Goal: Task Accomplishment & Management: Use online tool/utility

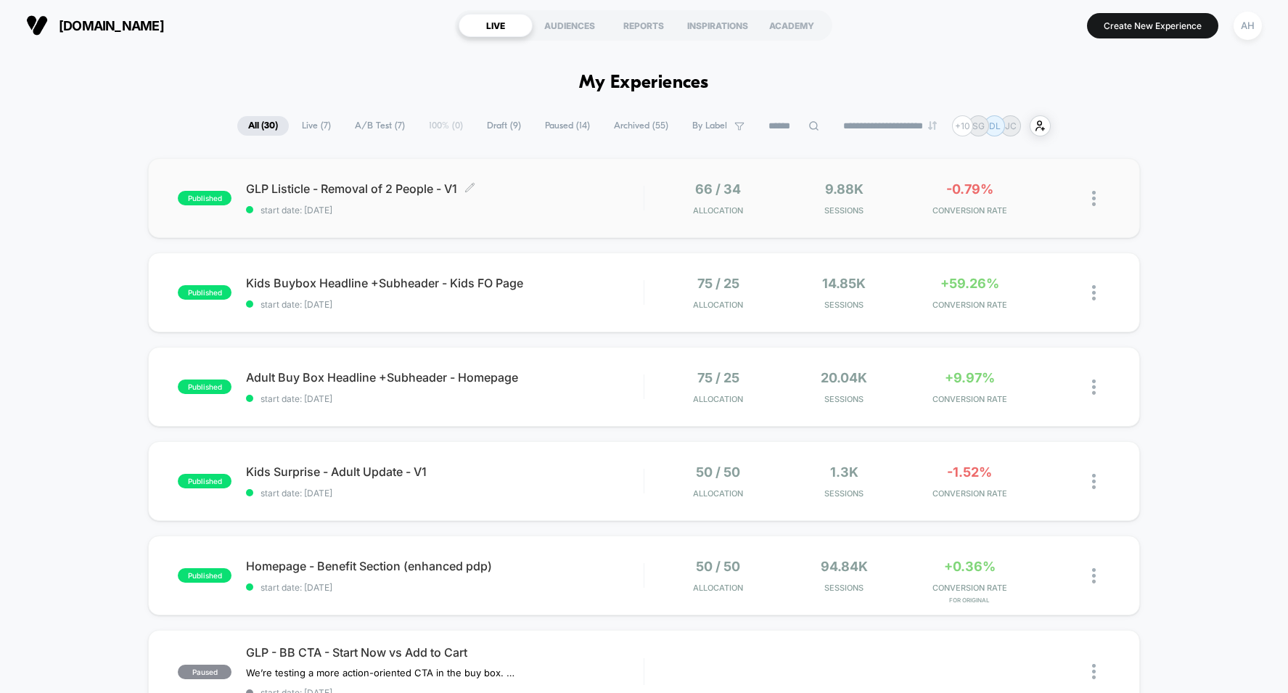
click at [595, 211] on span "start date: [DATE]" at bounding box center [445, 210] width 398 height 11
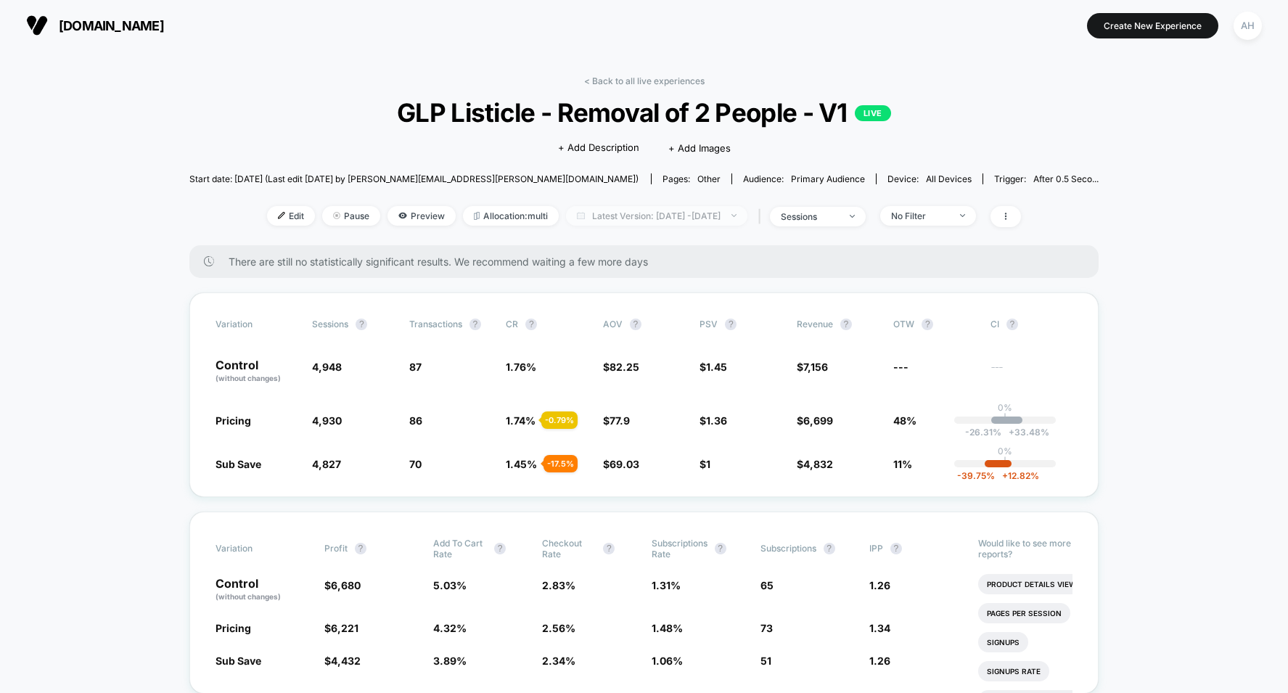
click at [599, 221] on span "Latest Version: Oct 10, 2025 - Oct 13, 2025" at bounding box center [656, 216] width 181 height 20
select select "*"
select select "****"
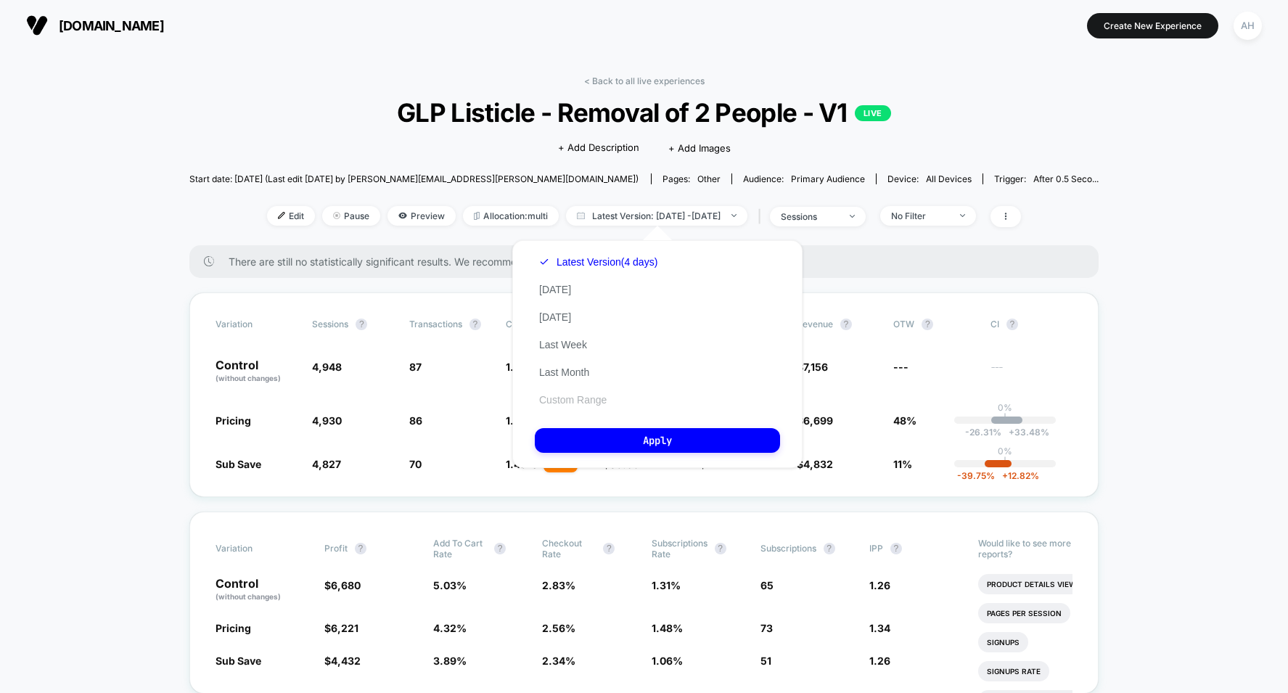
click at [560, 395] on button "Custom Range" at bounding box center [573, 399] width 76 height 13
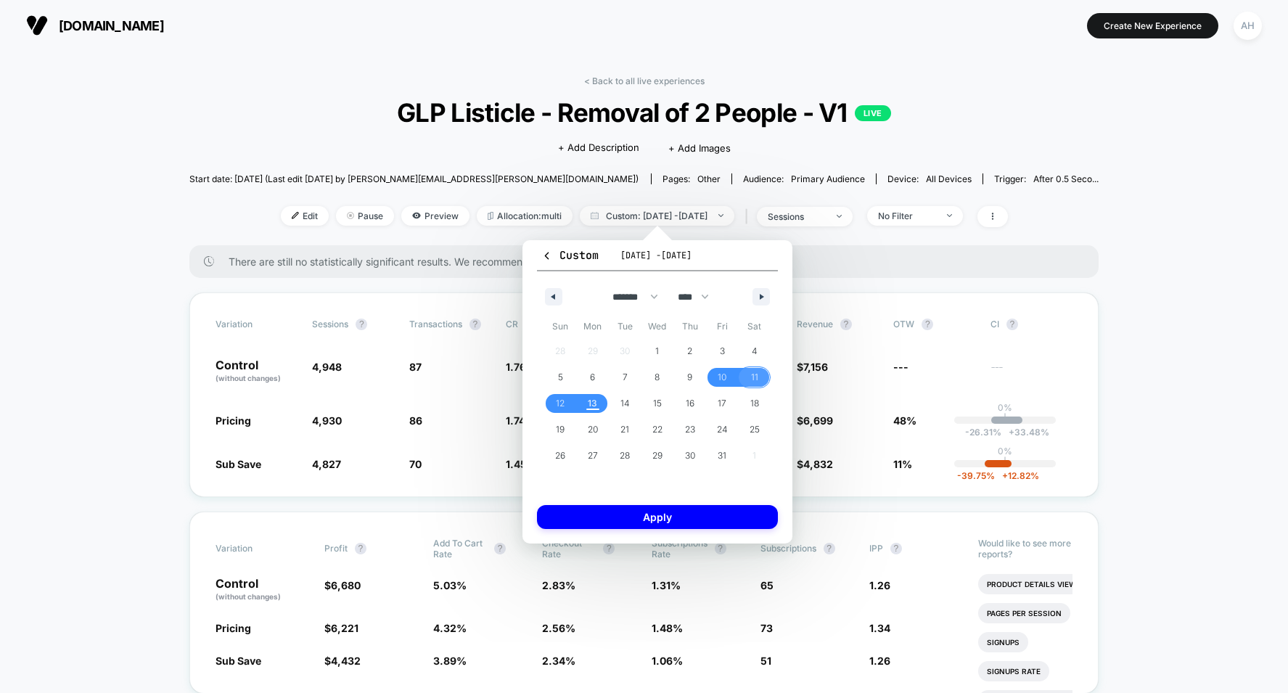
click at [751, 382] on span "11" at bounding box center [754, 377] width 7 height 26
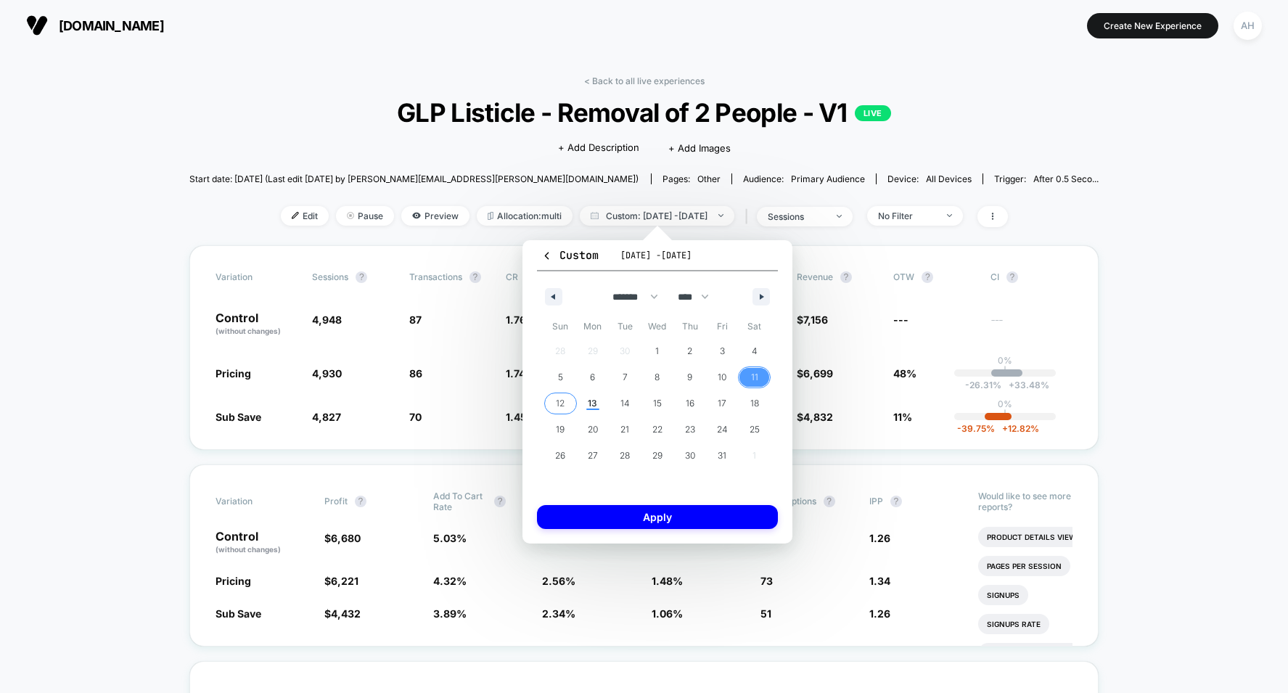
click at [561, 408] on span "12" at bounding box center [560, 403] width 9 height 26
click at [636, 518] on button "Apply" at bounding box center [657, 517] width 241 height 24
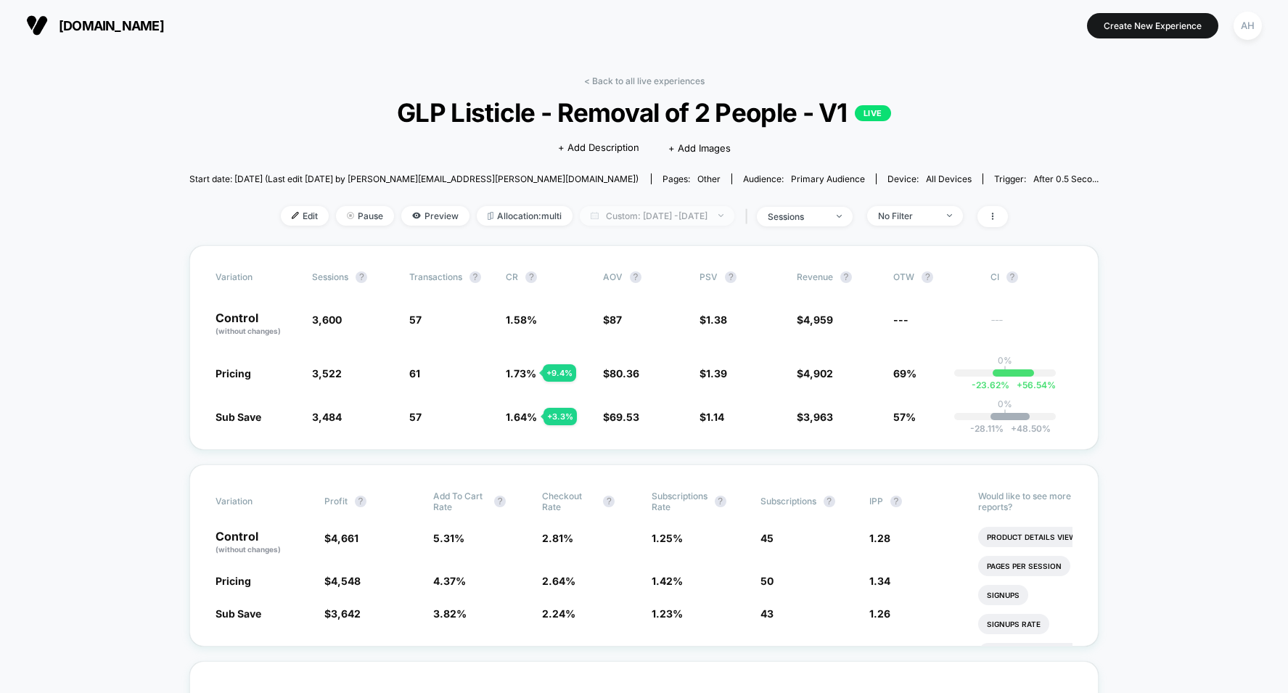
click at [662, 209] on span "Custom: Oct 11, 2025 - Oct 12, 2025" at bounding box center [657, 216] width 155 height 20
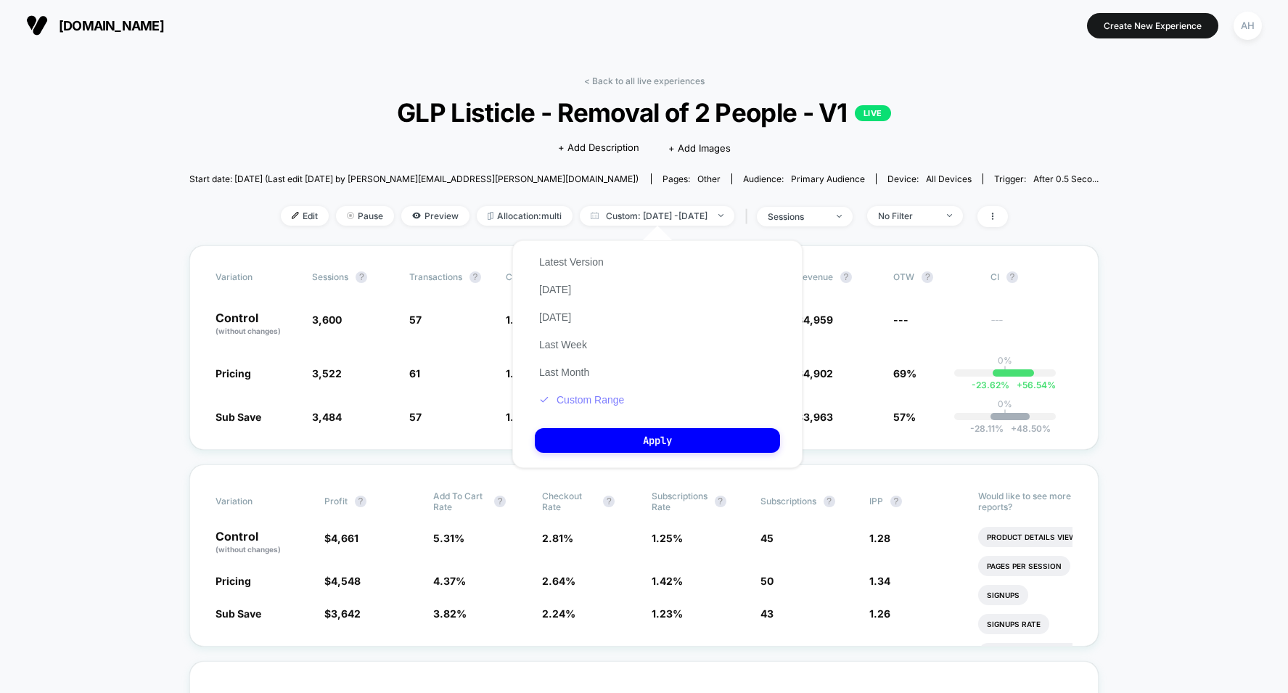
click at [599, 397] on button "Custom Range" at bounding box center [582, 399] width 94 height 13
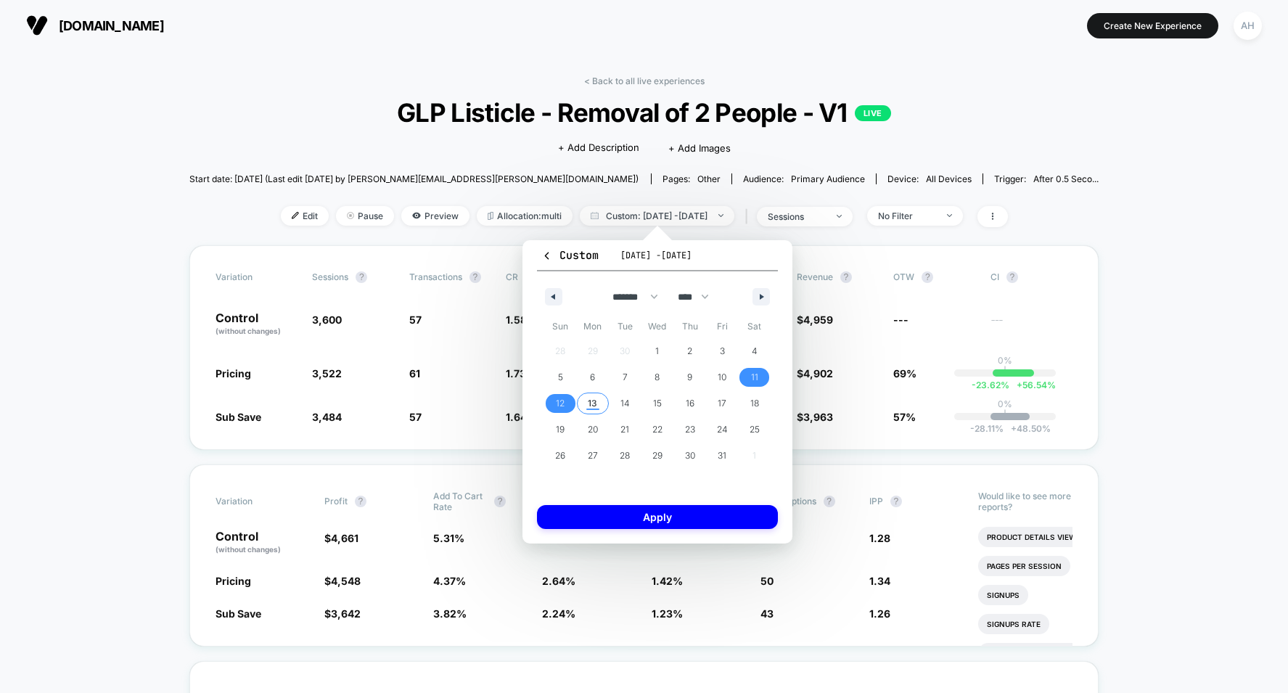
click at [581, 409] on span "13" at bounding box center [593, 403] width 33 height 19
click at [582, 409] on span "13" at bounding box center [593, 403] width 33 height 19
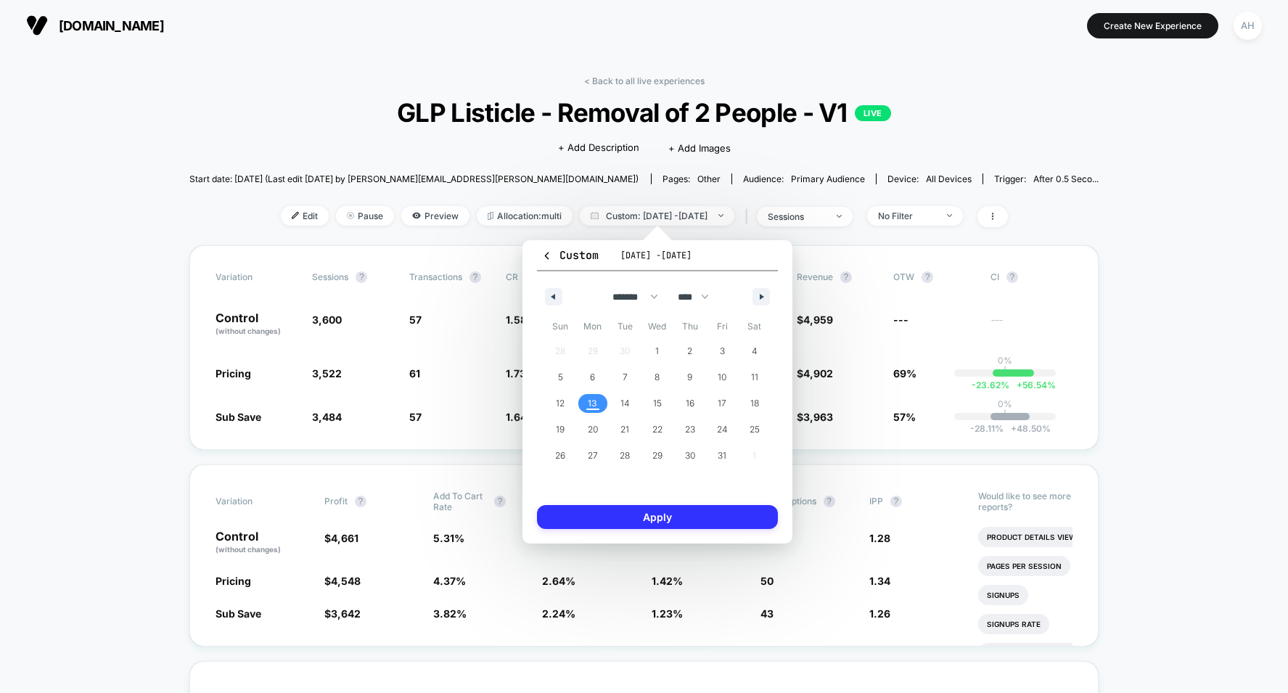
click at [583, 513] on button "Apply" at bounding box center [657, 517] width 241 height 24
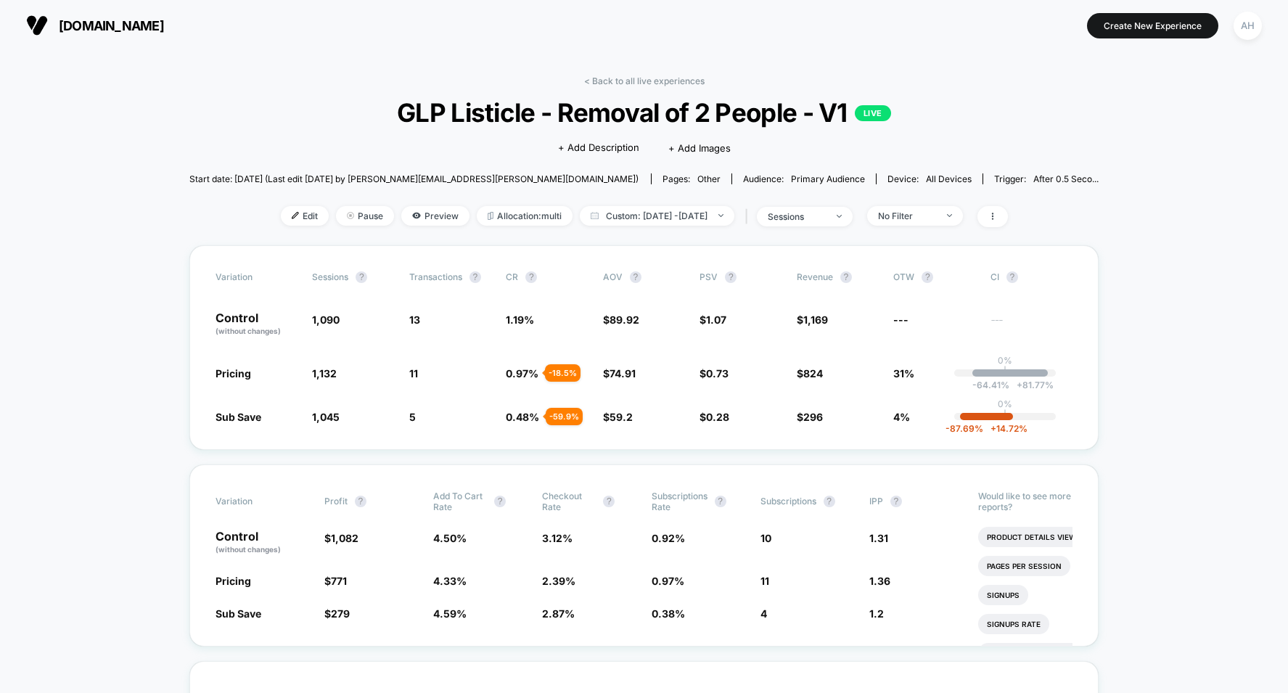
click at [612, 89] on div "< Back to all live experiences GLP Listicle - Removal of 2 People - V1 LIVE Cli…" at bounding box center [644, 160] width 910 height 170
click at [615, 83] on link "< Back to all live experiences" at bounding box center [644, 80] width 120 height 11
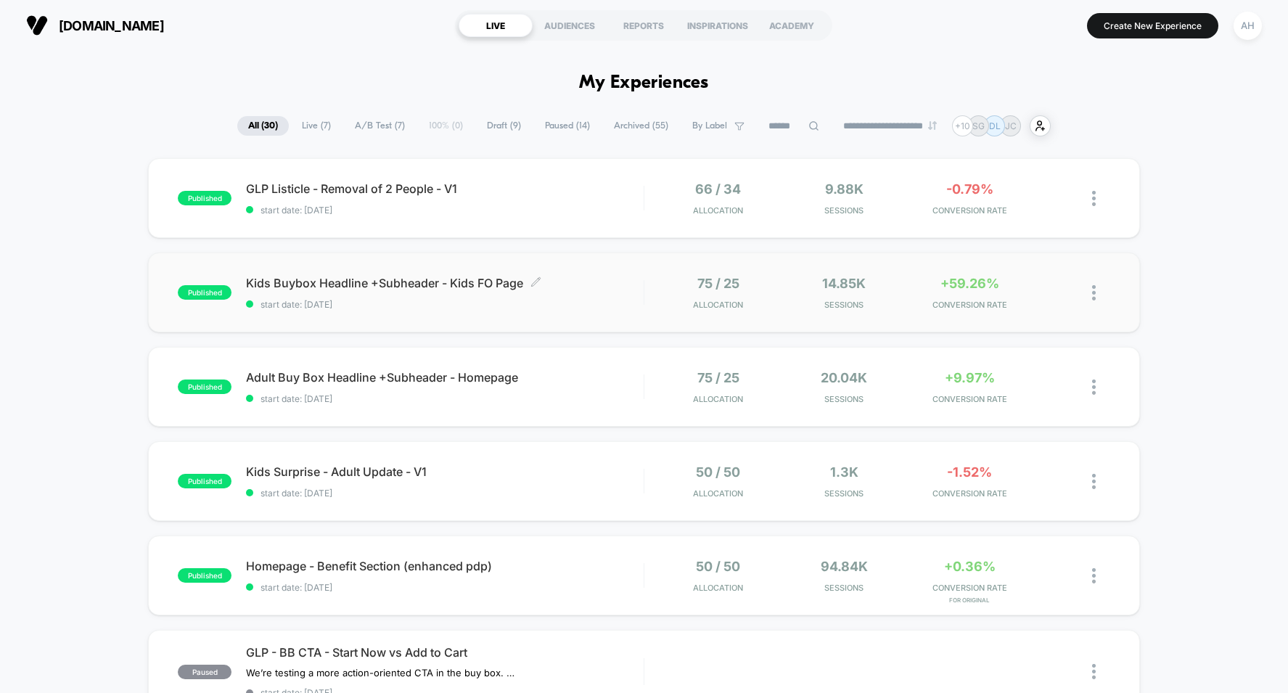
click at [597, 290] on span "Kids Buybox Headline +Subheader - Kids FO Page Click to edit experience details" at bounding box center [445, 283] width 398 height 15
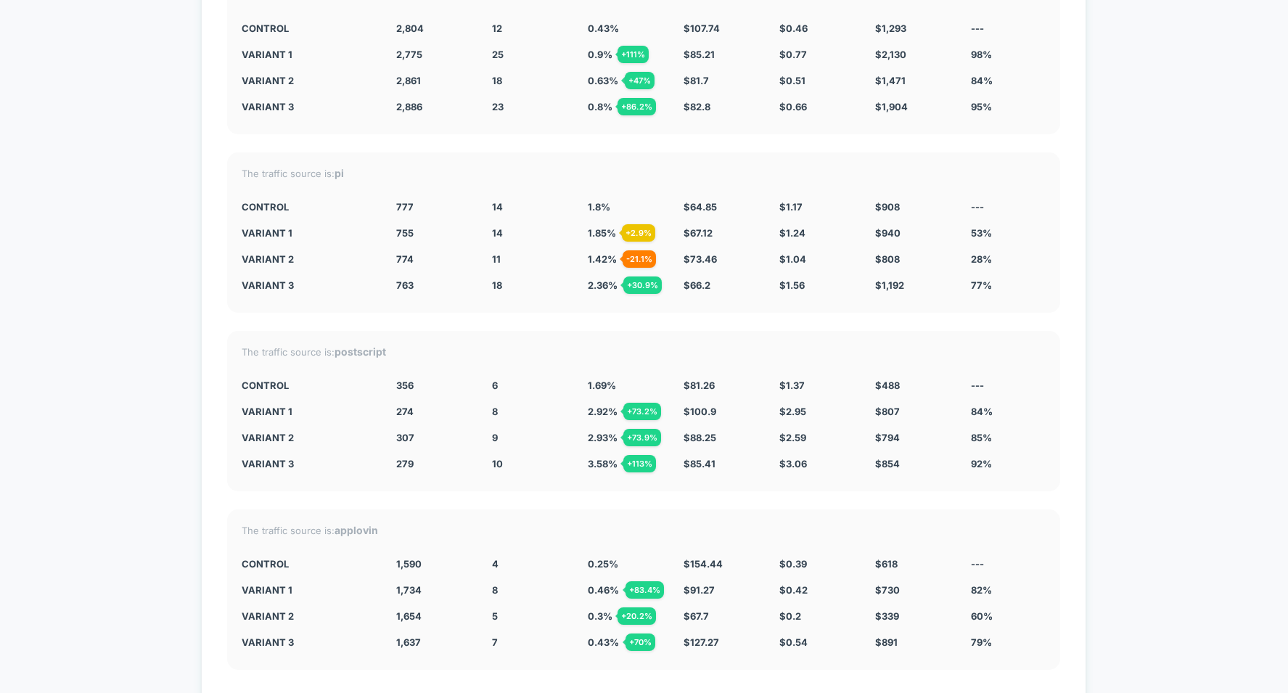
scroll to position [4909, 0]
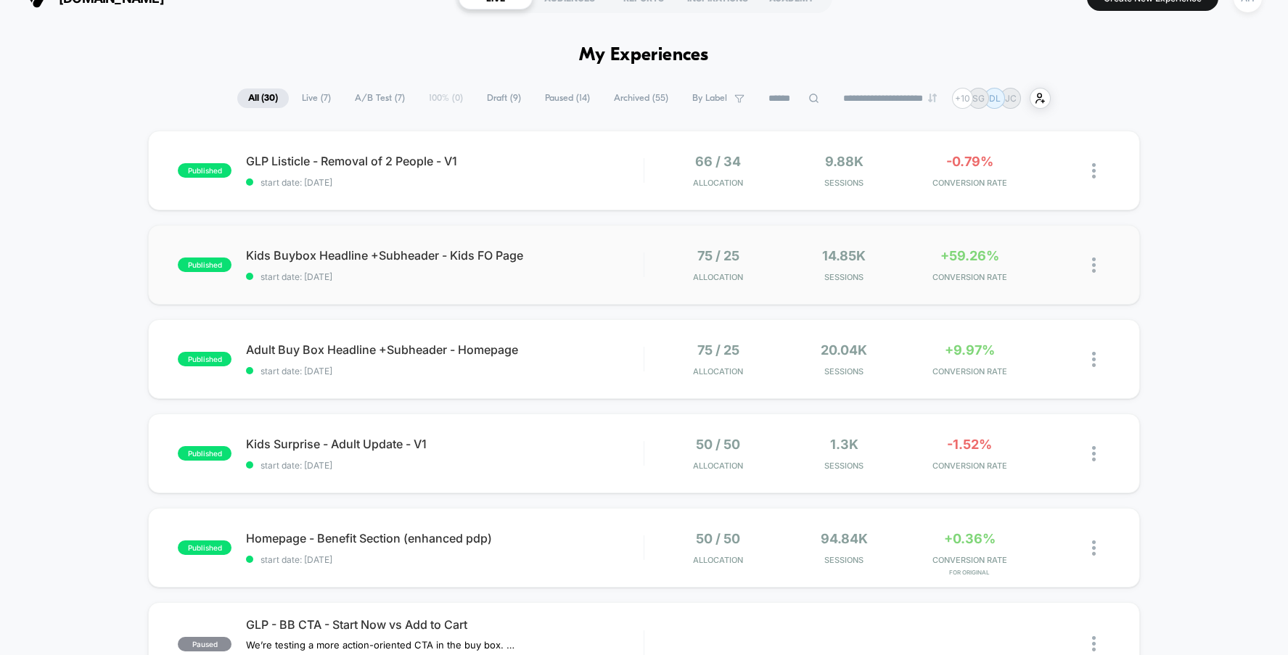
scroll to position [160, 0]
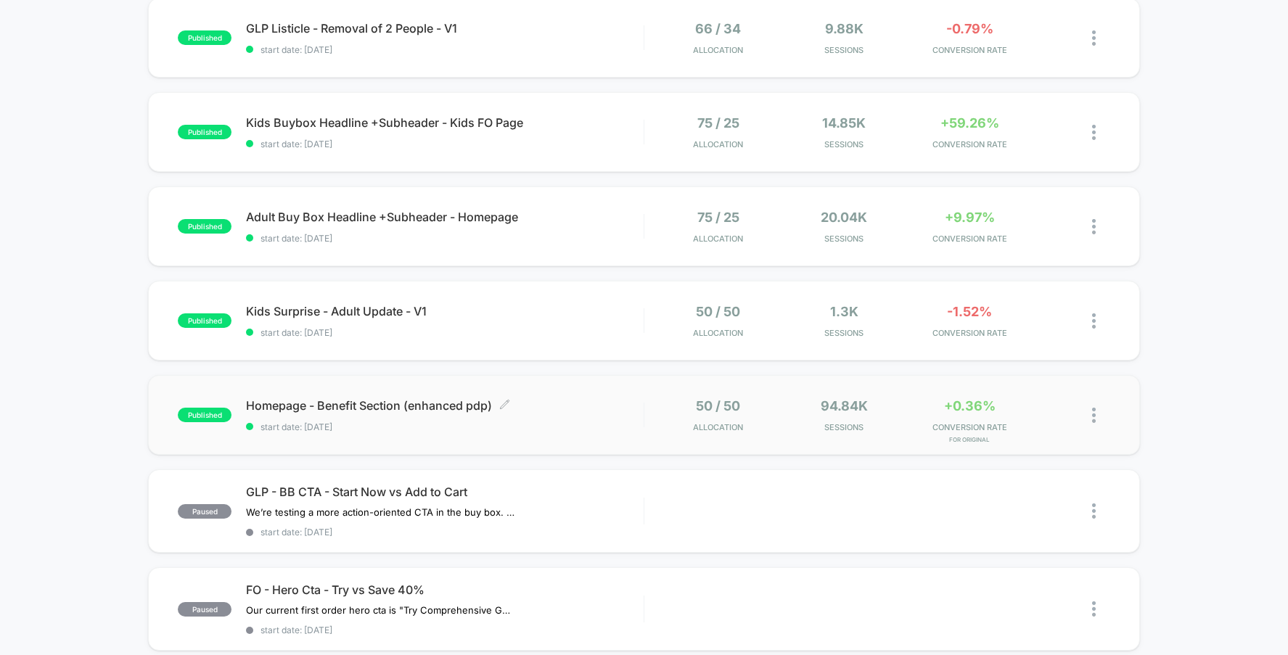
click at [555, 405] on span "Homepage - Benefit Section (enhanced pdp) Click to edit experience details" at bounding box center [445, 405] width 398 height 15
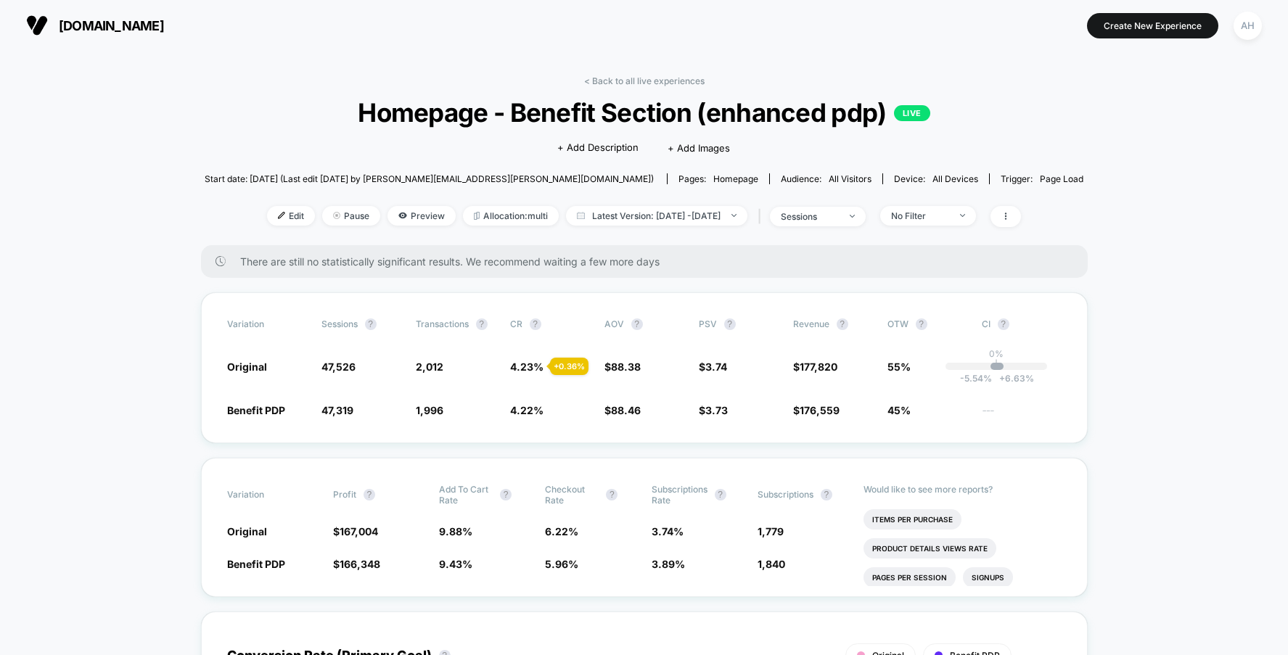
scroll to position [9, 0]
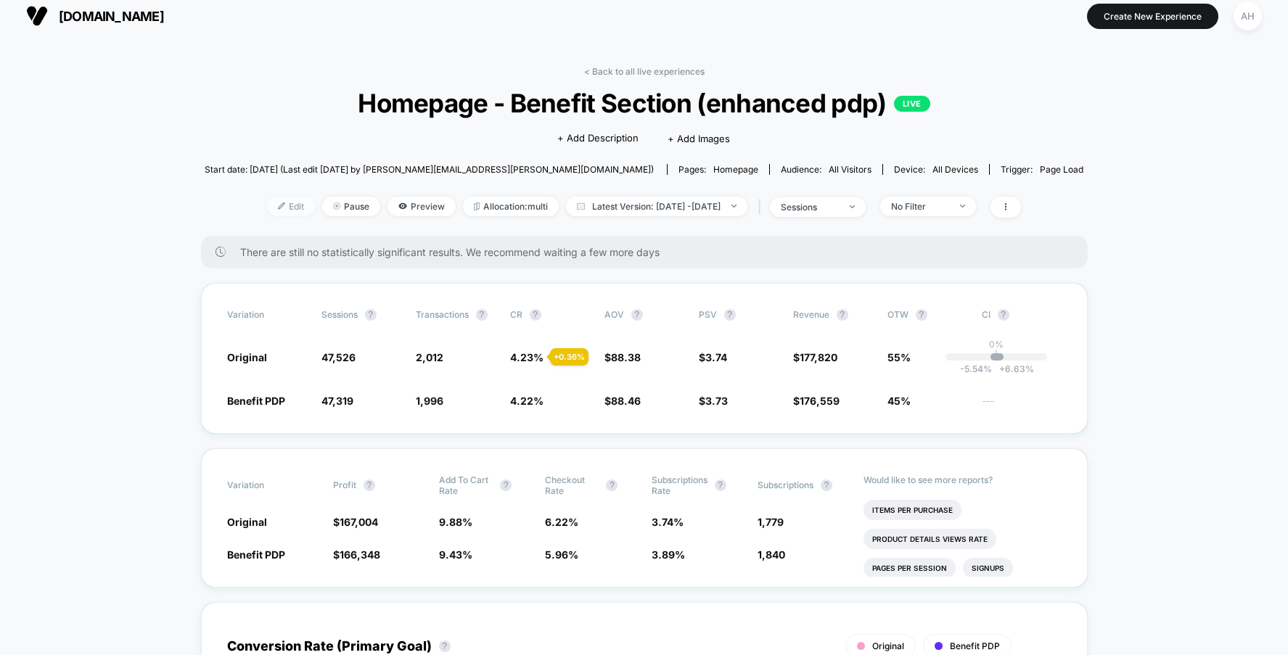
click at [278, 209] on img at bounding box center [281, 205] width 7 height 7
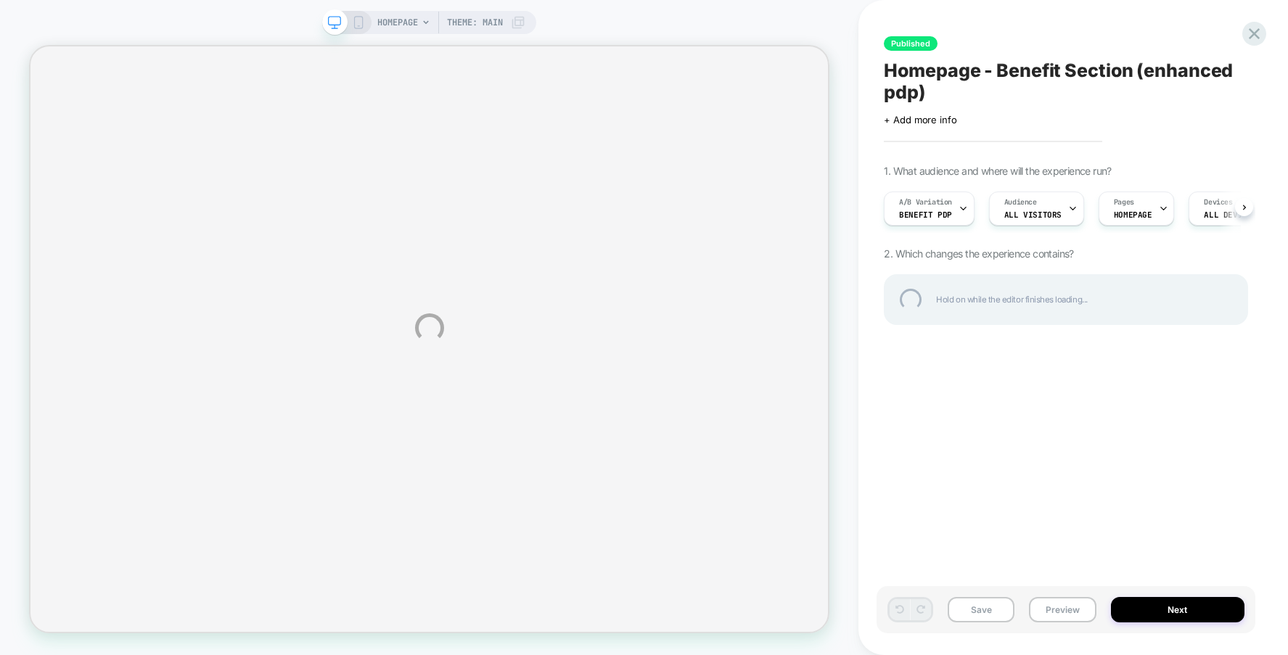
click at [1180, 612] on div "HOMEPAGE Theme: MAIN Published Homepage - Benefit Section (enhanced pdp) Click …" at bounding box center [644, 327] width 1288 height 655
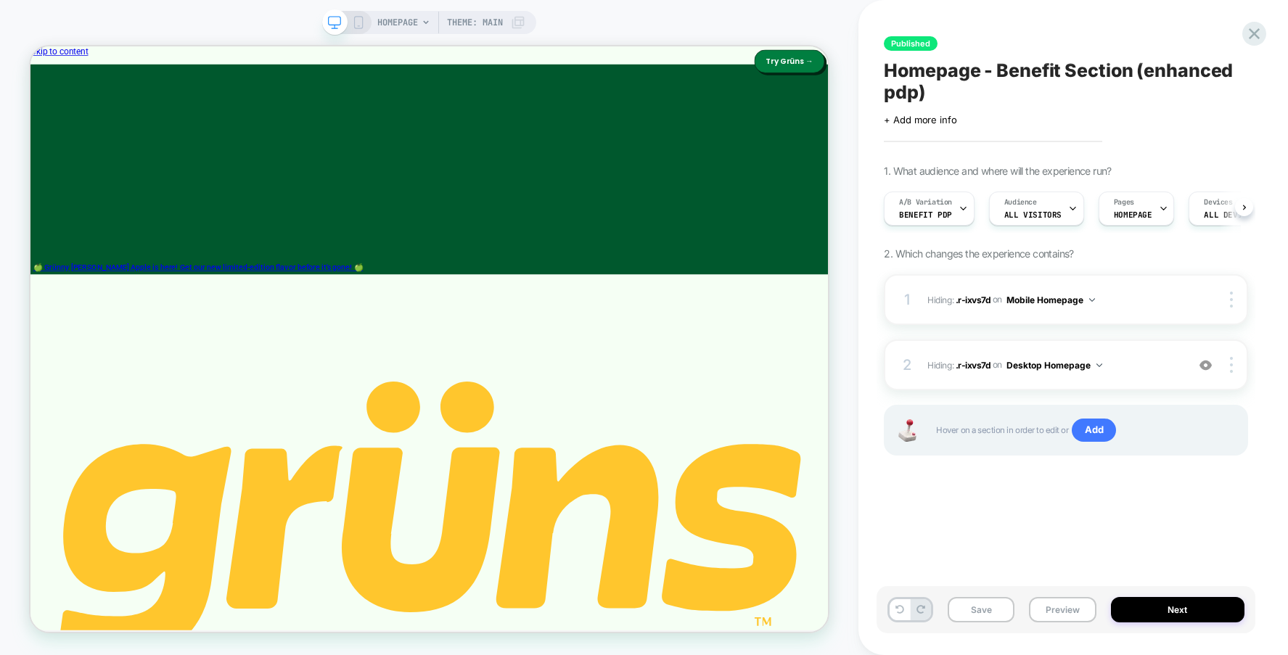
scroll to position [0, 1]
click at [1171, 610] on button "Next" at bounding box center [1178, 609] width 134 height 25
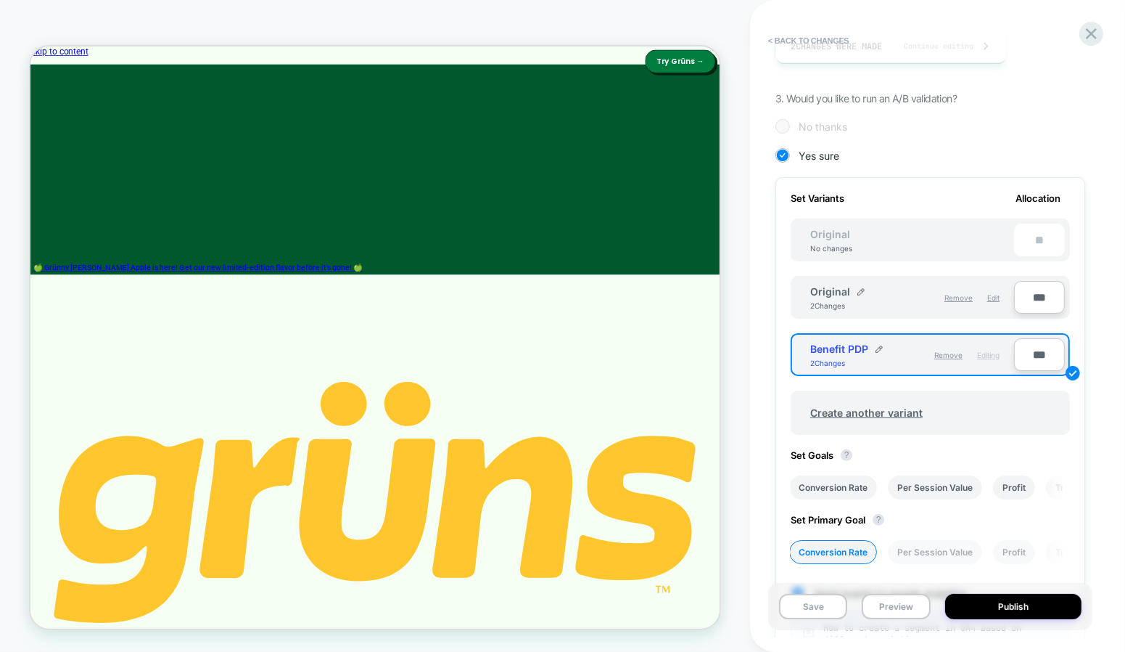
scroll to position [332, 0]
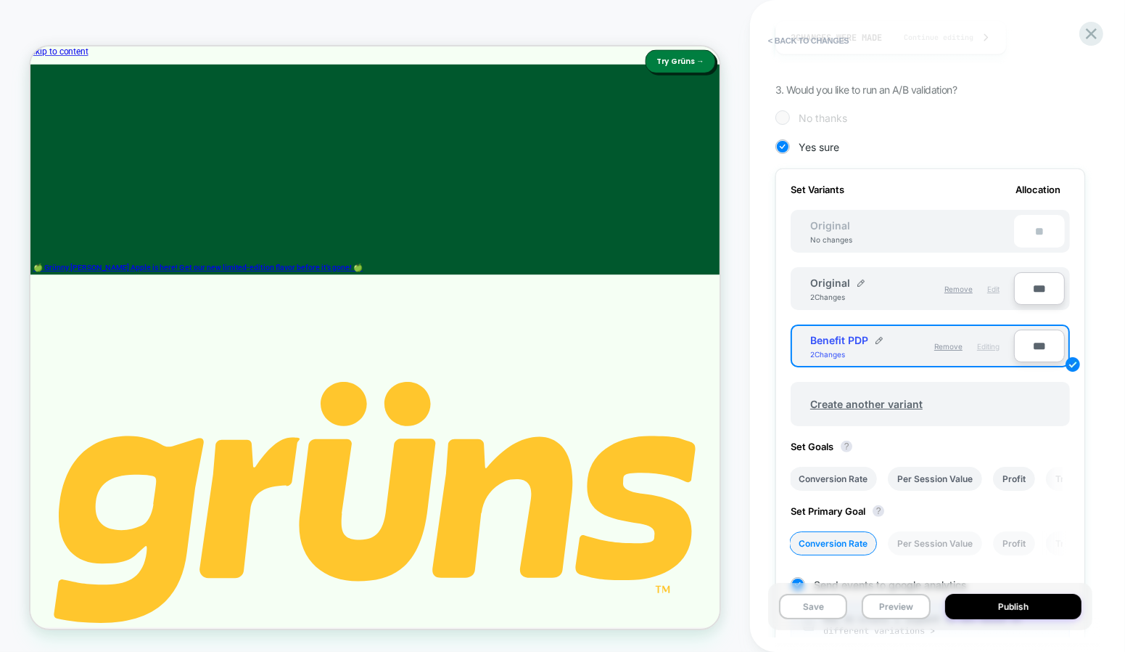
click at [993, 285] on span "Edit" at bounding box center [994, 288] width 12 height 9
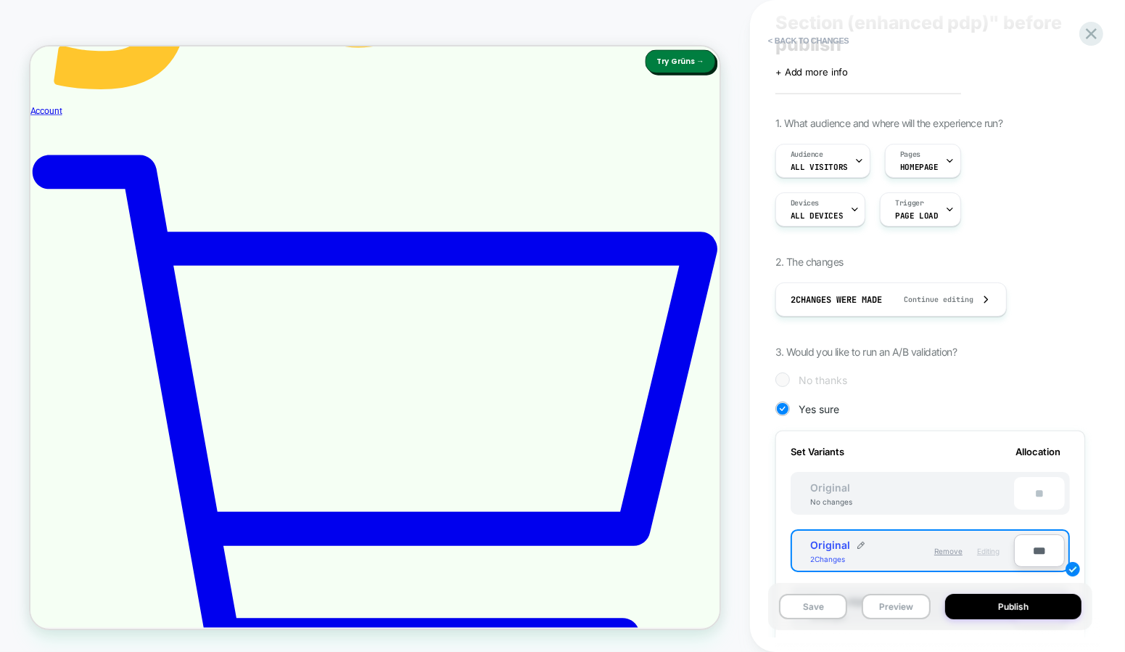
scroll to position [0, 0]
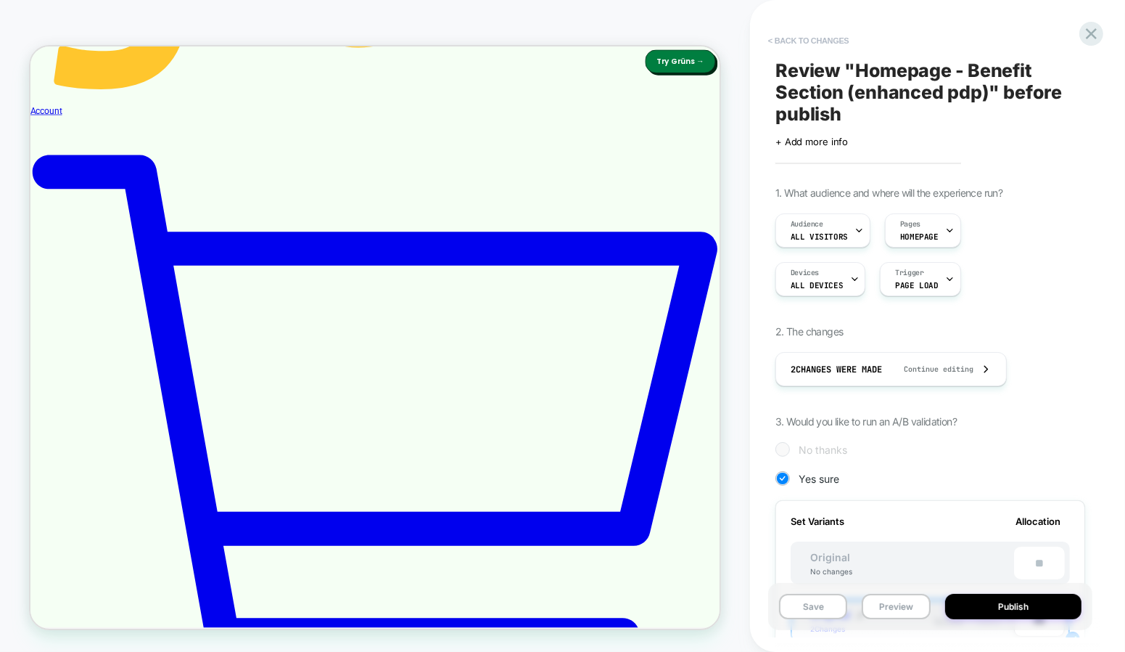
click at [819, 37] on button "< Back to changes" at bounding box center [809, 40] width 96 height 23
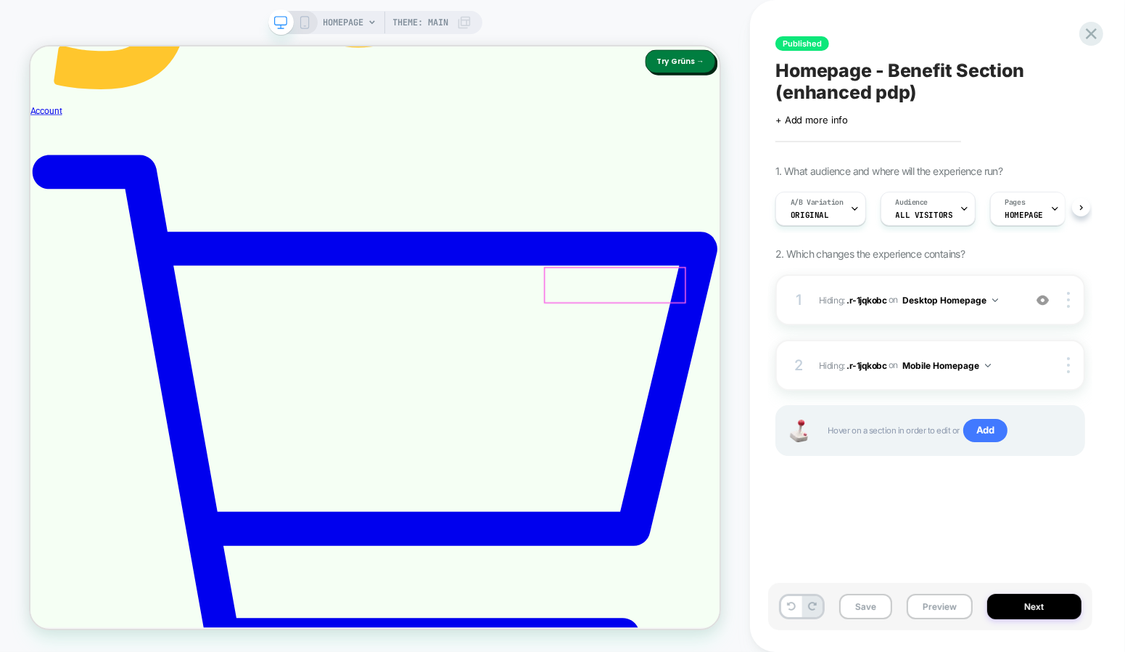
scroll to position [577, 0]
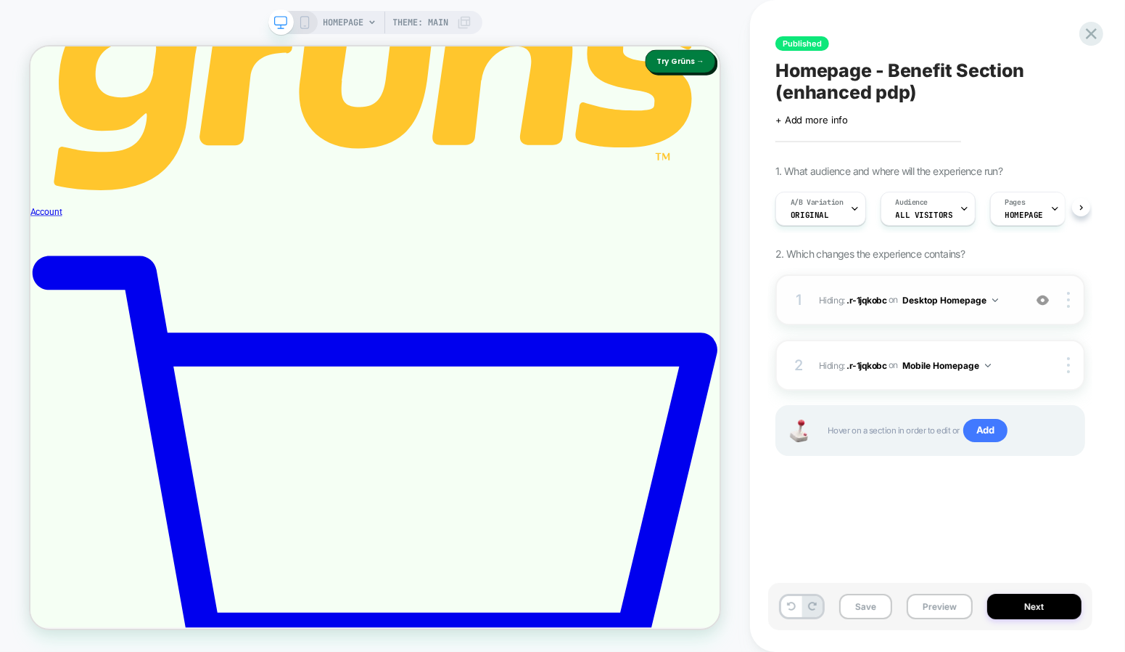
click at [1041, 295] on img at bounding box center [1043, 300] width 12 height 12
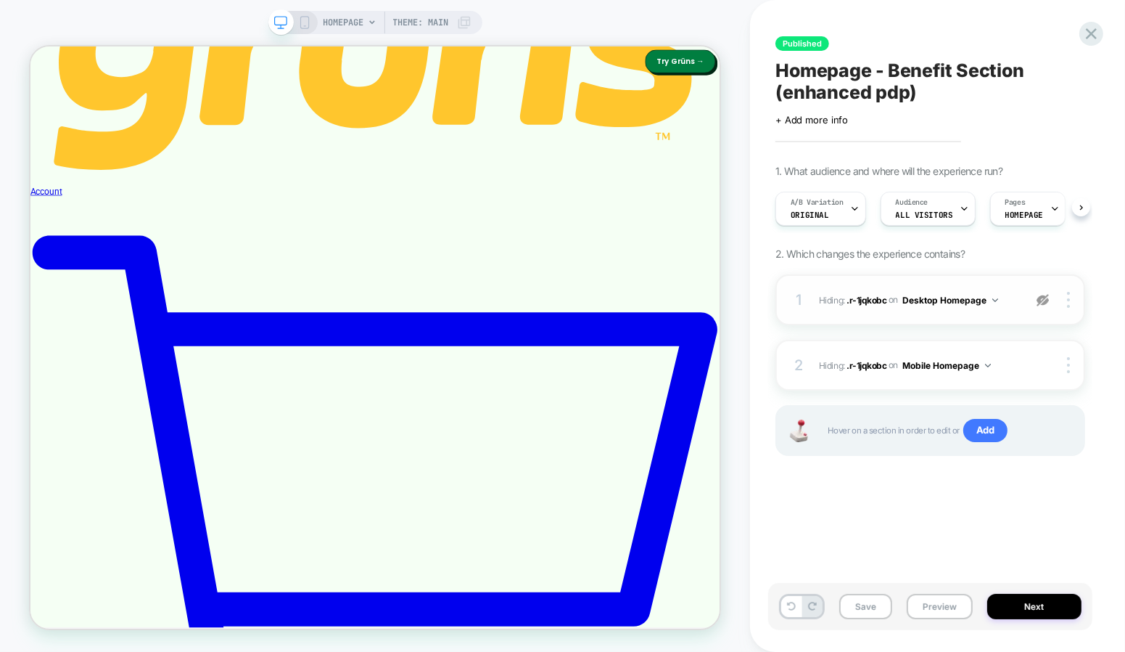
click at [1044, 300] on img at bounding box center [1043, 300] width 12 height 12
click at [1043, 303] on img at bounding box center [1043, 300] width 12 height 12
click at [1089, 36] on icon at bounding box center [1091, 33] width 11 height 11
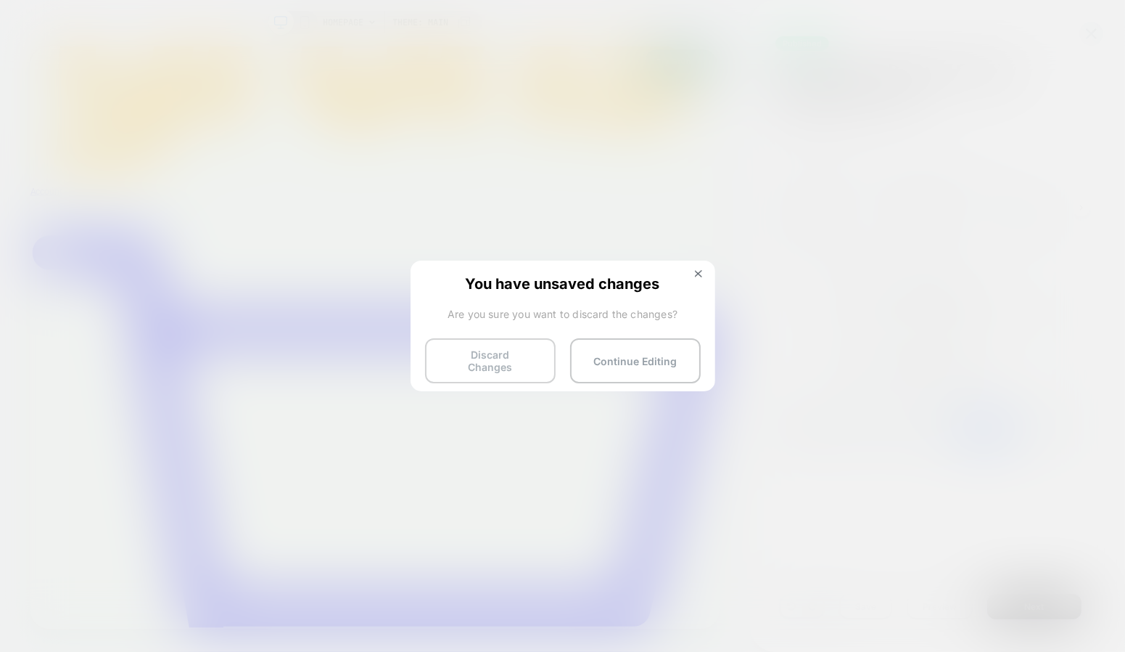
click at [517, 363] on button "Discard Changes" at bounding box center [490, 360] width 131 height 45
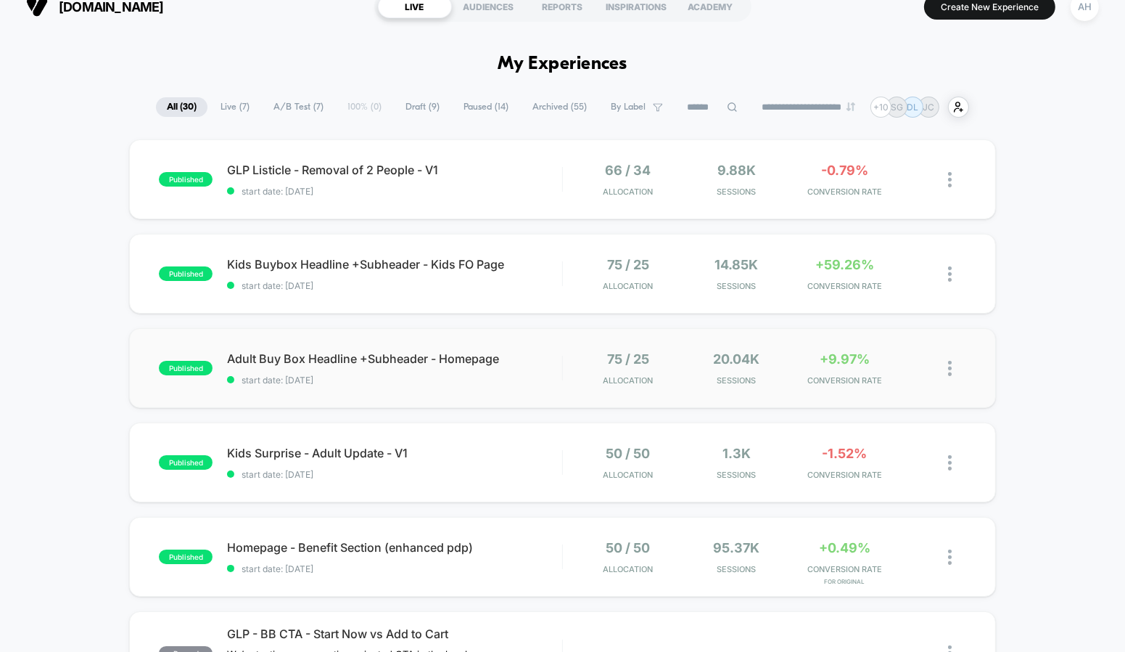
scroll to position [28, 0]
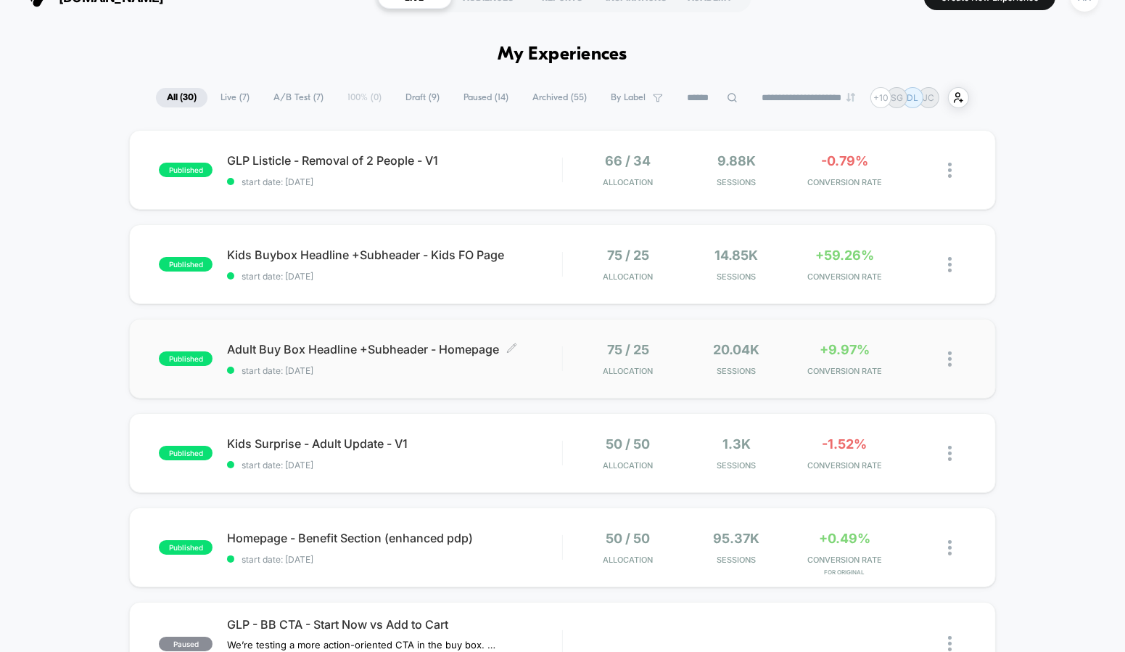
click at [432, 369] on span "start date: [DATE]" at bounding box center [394, 370] width 335 height 11
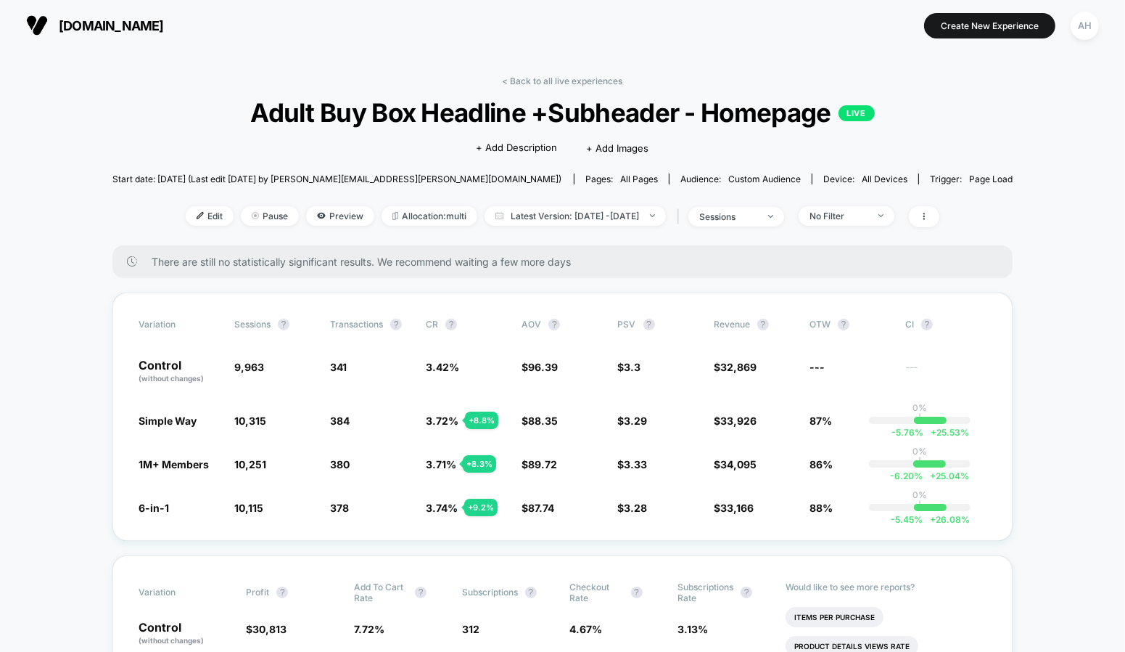
click at [550, 83] on link "< Back to all live experiences" at bounding box center [563, 80] width 120 height 11
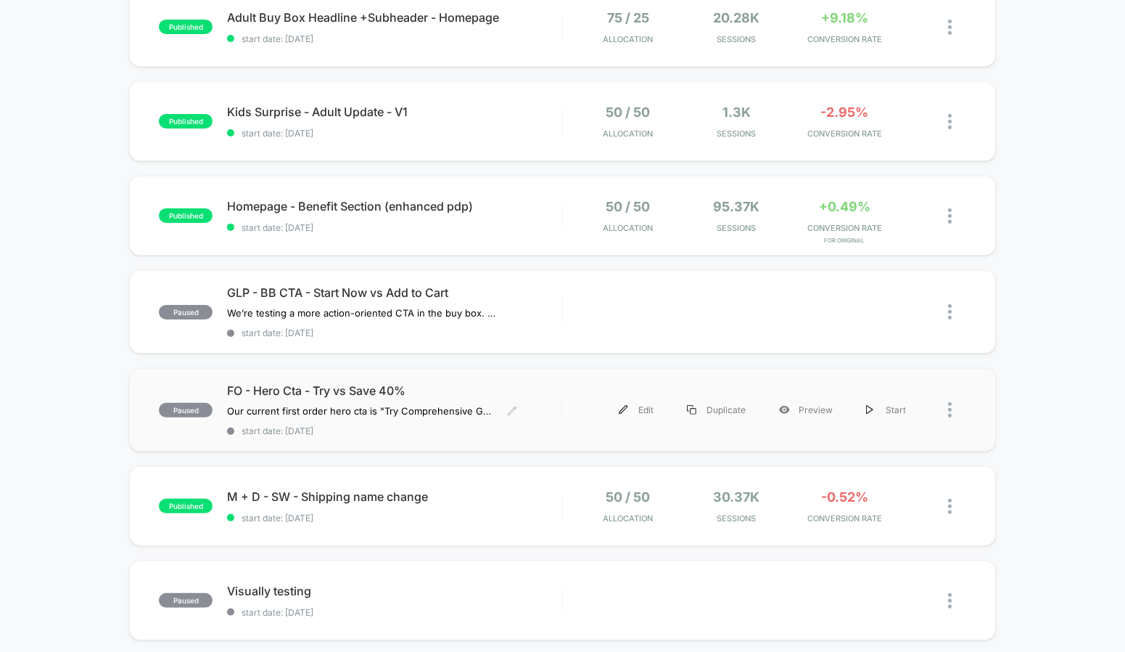
scroll to position [319, 0]
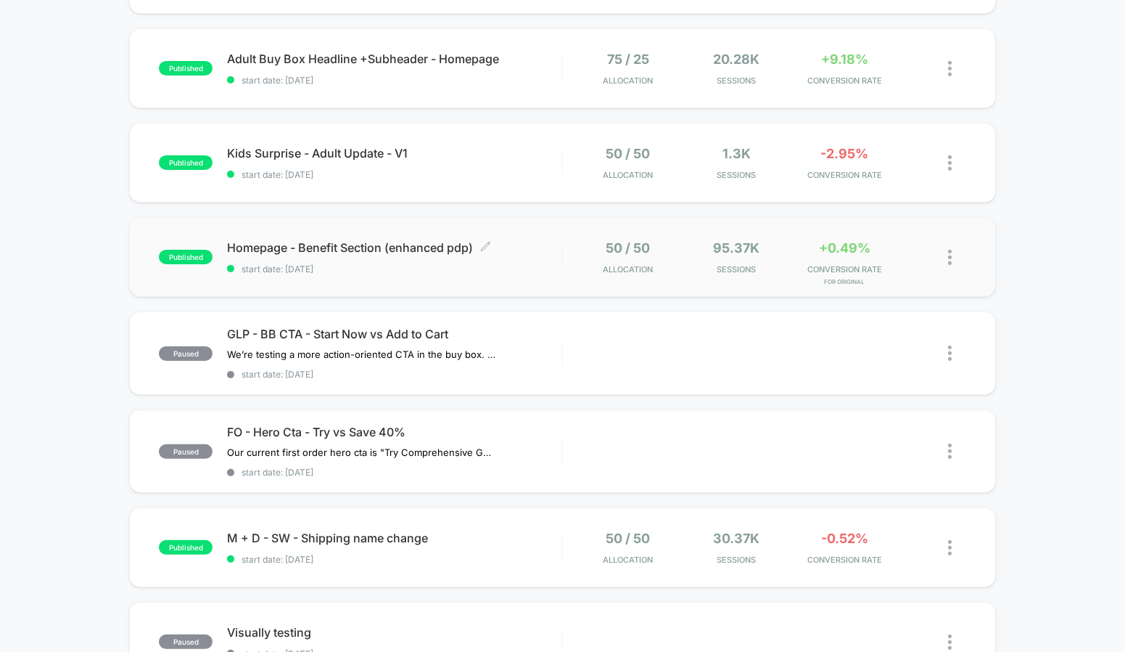
click at [520, 261] on div "Homepage - Benefit Section (enhanced pdp) Click to edit experience details Clic…" at bounding box center [394, 257] width 335 height 34
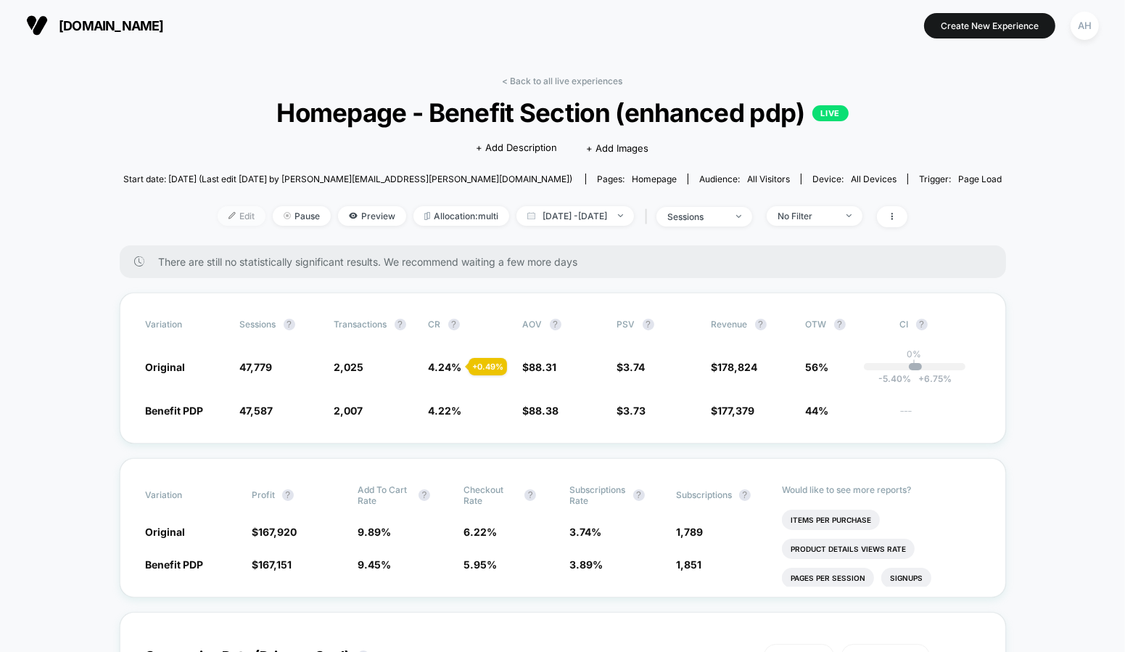
click at [228, 213] on span "Edit" at bounding box center [242, 216] width 48 height 20
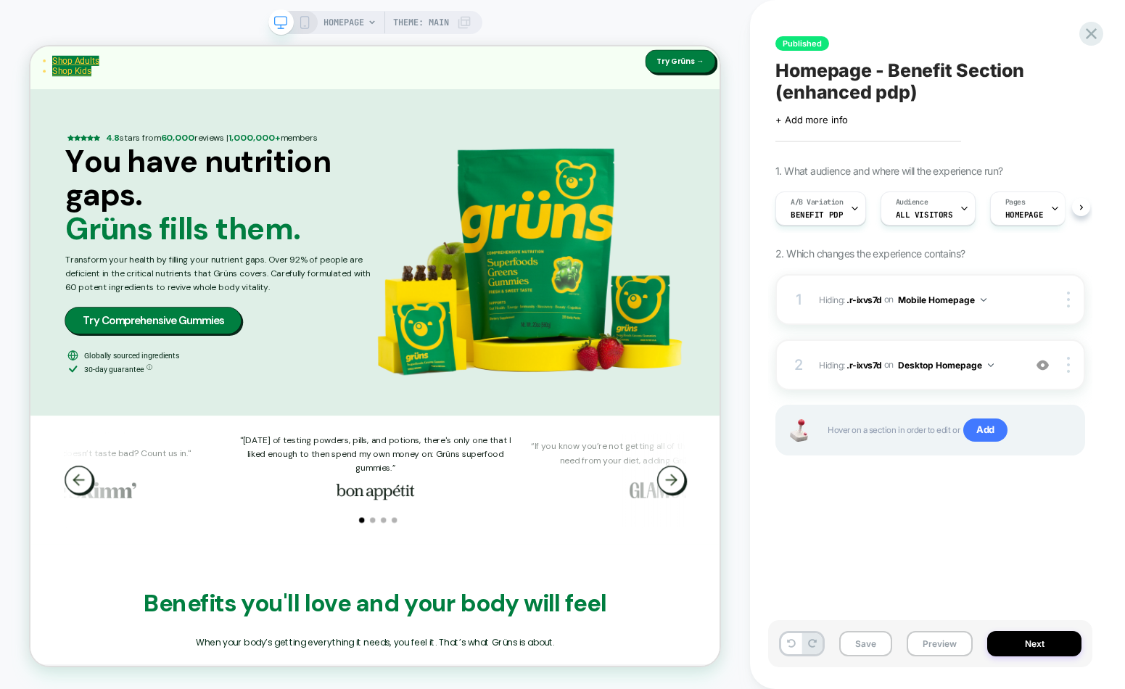
scroll to position [1754, 0]
